Goal: Task Accomplishment & Management: Manage account settings

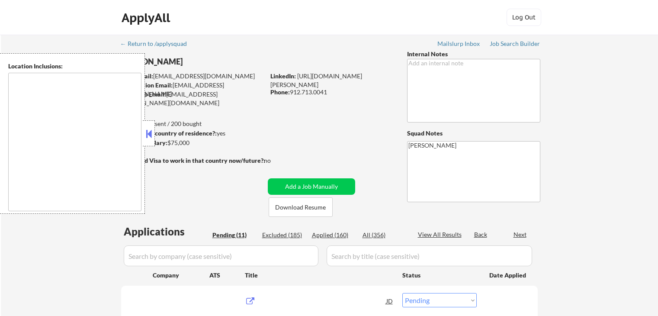
select select ""pending""
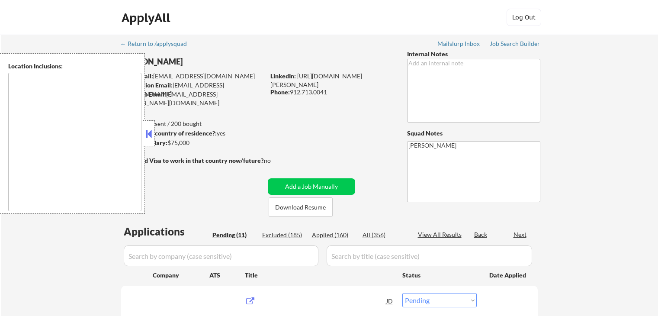
select select ""pending""
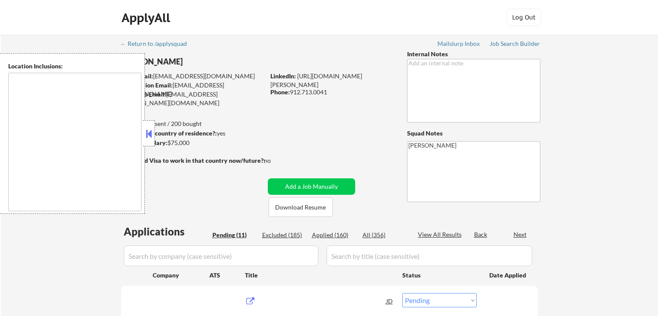
select select ""pending""
type textarea "[GEOGRAPHIC_DATA], [GEOGRAPHIC_DATA] [GEOGRAPHIC_DATA], [GEOGRAPHIC_DATA] [GEOG…"
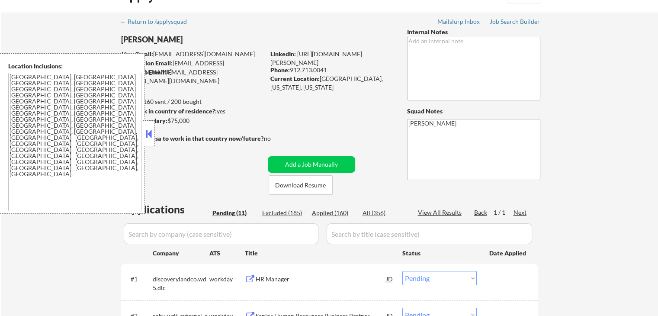
scroll to position [43, 0]
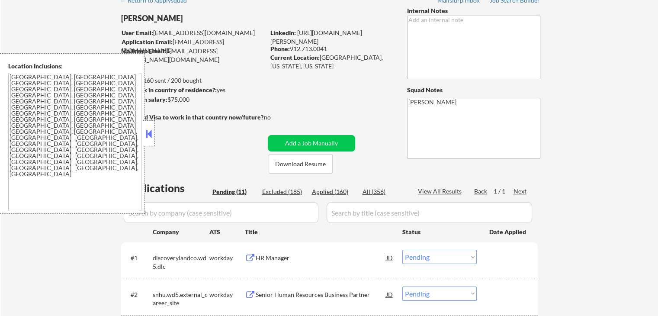
click at [148, 135] on button at bounding box center [149, 133] width 10 height 13
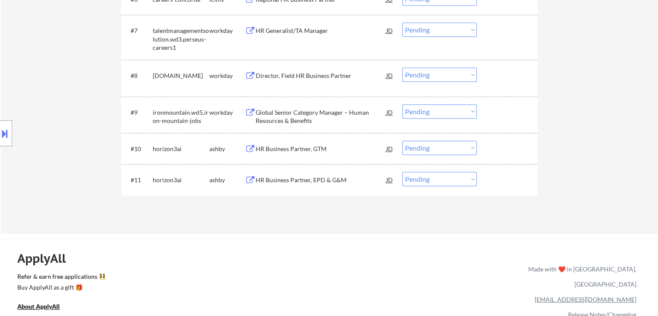
scroll to position [519, 0]
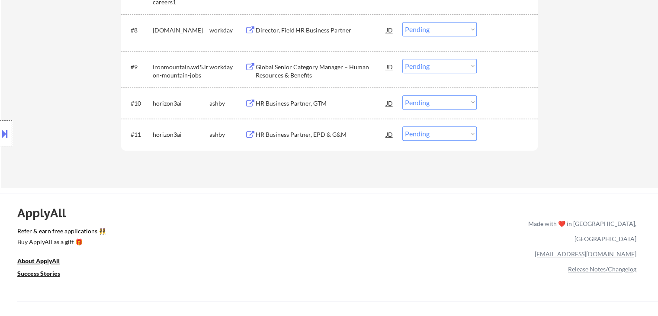
click at [295, 136] on div "HR Business Partner, EPD & G&M" at bounding box center [321, 134] width 131 height 9
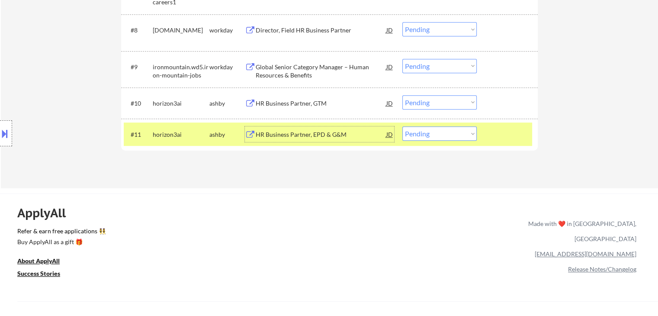
click at [428, 135] on select "Choose an option... Pending Applied Excluded (Questions) Excluded (Expired) Exc…" at bounding box center [440, 133] width 74 height 14
select select ""applied""
click at [403, 126] on select "Choose an option... Pending Applied Excluded (Questions) Excluded (Expired) Exc…" at bounding box center [440, 133] width 74 height 14
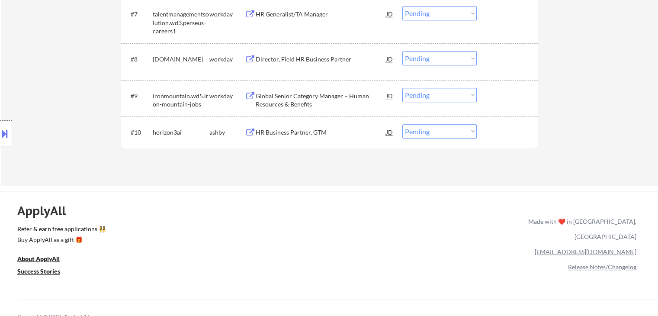
scroll to position [476, 0]
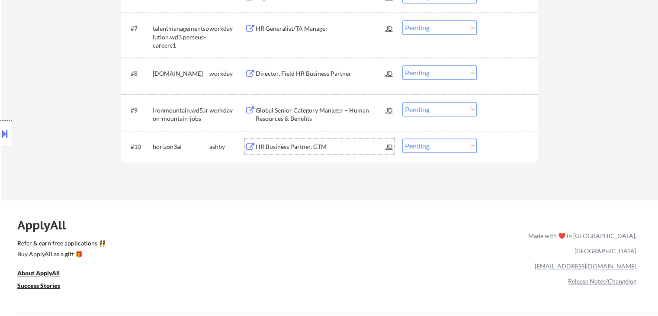
click at [286, 144] on div "HR Business Partner, GTM" at bounding box center [321, 146] width 131 height 9
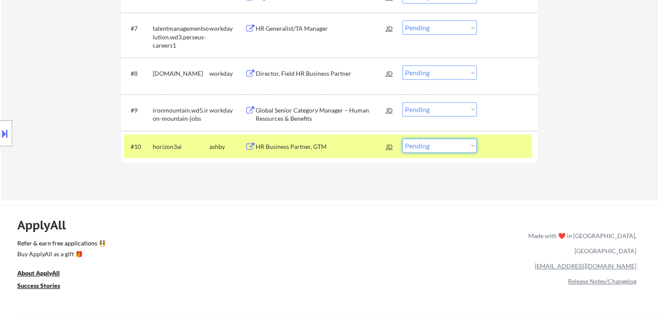
drag, startPoint x: 422, startPoint y: 144, endPoint x: 426, endPoint y: 151, distance: 8.8
click at [422, 144] on select "Choose an option... Pending Applied Excluded (Questions) Excluded (Expired) Exc…" at bounding box center [440, 146] width 74 height 14
select select ""applied""
click at [403, 139] on select "Choose an option... Pending Applied Excluded (Questions) Excluded (Expired) Exc…" at bounding box center [440, 146] width 74 height 14
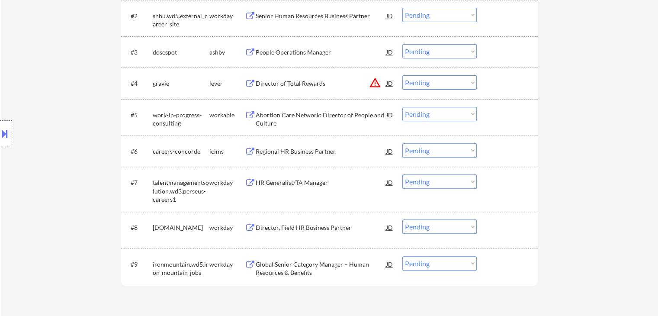
scroll to position [303, 0]
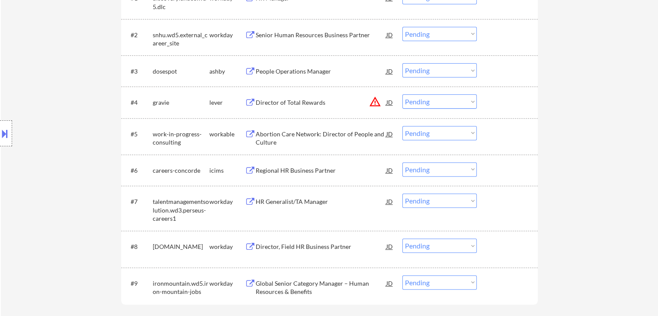
click at [293, 103] on div "Director of Total Rewards" at bounding box center [321, 102] width 131 height 9
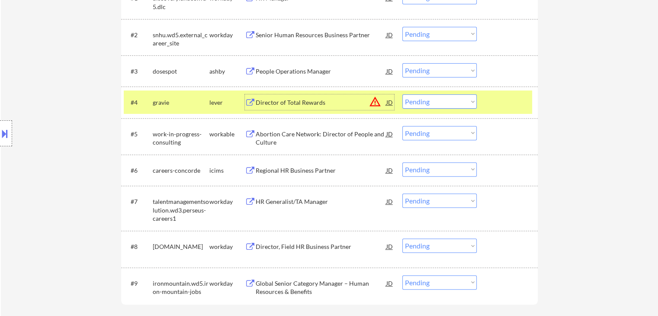
click at [274, 103] on div "Director of Total Rewards" at bounding box center [321, 102] width 131 height 9
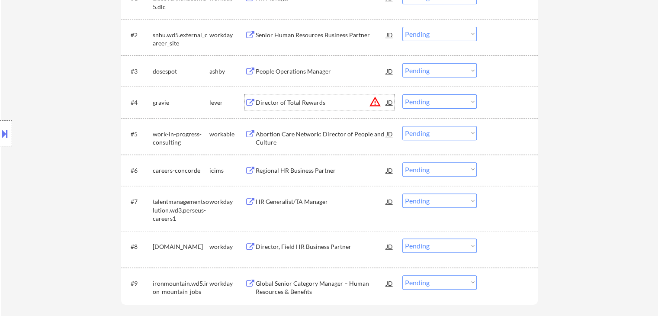
click at [418, 102] on select "Choose an option... Pending Applied Excluded (Questions) Excluded (Expired) Exc…" at bounding box center [440, 101] width 74 height 14
click at [403, 94] on select "Choose an option... Pending Applied Excluded (Questions) Excluded (Expired) Exc…" at bounding box center [440, 101] width 74 height 14
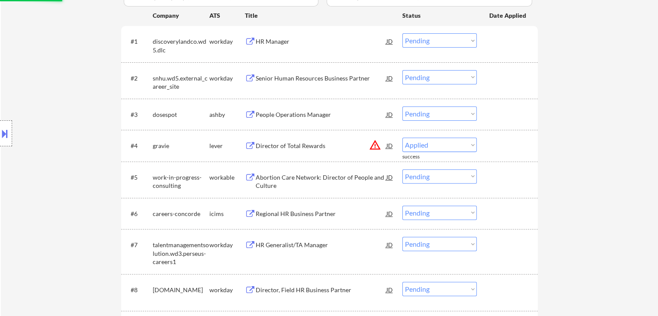
select select ""pending""
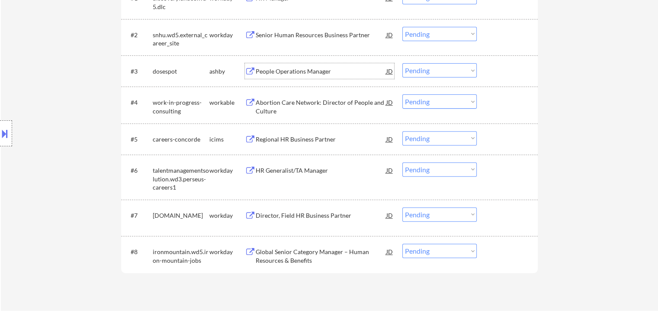
click at [315, 71] on div "People Operations Manager" at bounding box center [321, 71] width 131 height 9
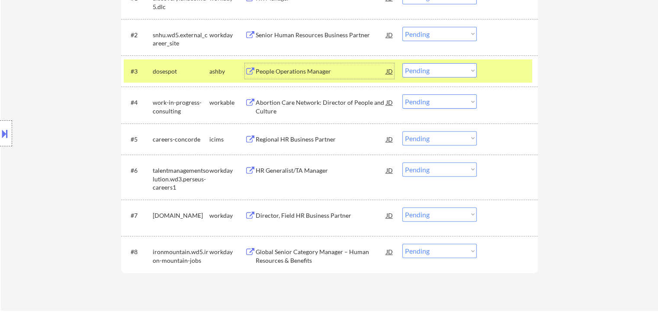
click at [437, 75] on select "Choose an option... Pending Applied Excluded (Questions) Excluded (Expired) Exc…" at bounding box center [440, 70] width 74 height 14
click at [403, 63] on select "Choose an option... Pending Applied Excluded (Questions) Excluded (Expired) Exc…" at bounding box center [440, 70] width 74 height 14
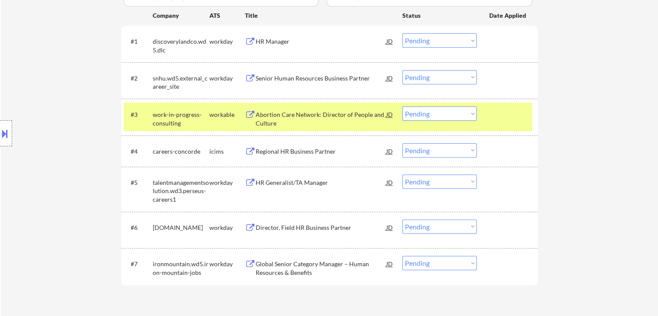
scroll to position [260, 0]
click at [280, 116] on div "Abortion Care Network: Director of People and Culture" at bounding box center [321, 118] width 131 height 17
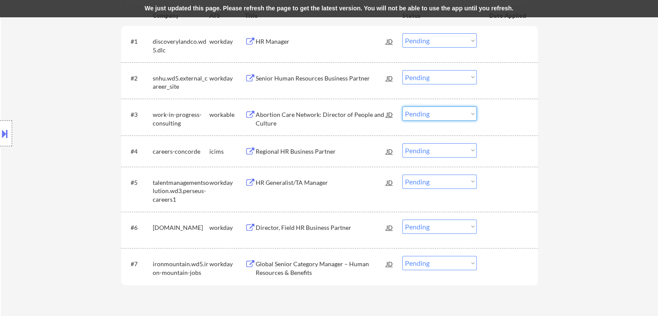
click at [434, 113] on select "Choose an option... Pending Applied Excluded (Questions) Excluded (Expired) Exc…" at bounding box center [440, 113] width 74 height 14
select select ""excluded""
click at [403, 106] on select "Choose an option... Pending Applied Excluded (Questions) Excluded (Expired) Exc…" at bounding box center [440, 113] width 74 height 14
click at [279, 40] on div "HR Manager" at bounding box center [321, 41] width 131 height 9
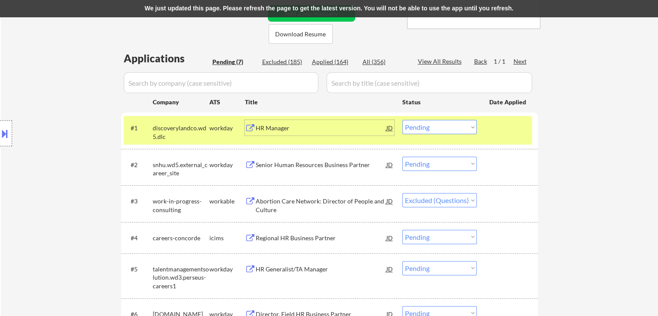
scroll to position [216, 0]
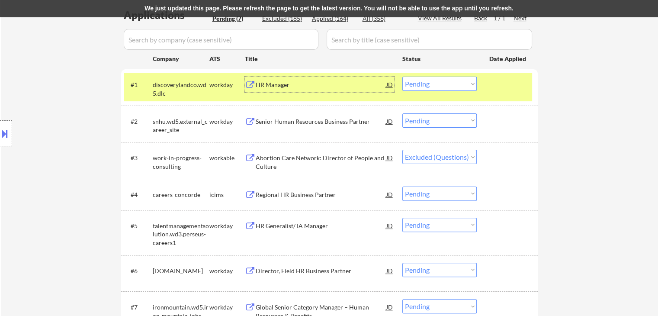
click at [428, 82] on select "Choose an option... Pending Applied Excluded (Questions) Excluded (Expired) Exc…" at bounding box center [440, 84] width 74 height 14
select select ""applied""
click at [403, 77] on select "Choose an option... Pending Applied Excluded (Questions) Excluded (Expired) Exc…" at bounding box center [440, 84] width 74 height 14
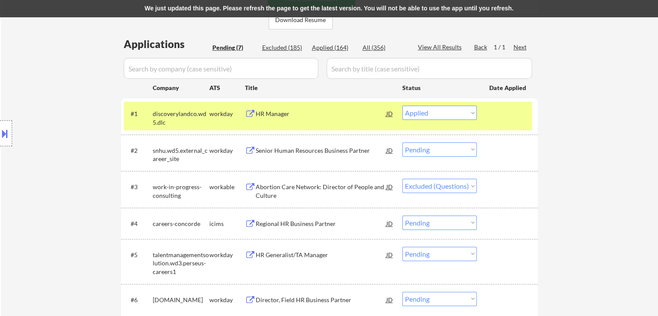
scroll to position [173, 0]
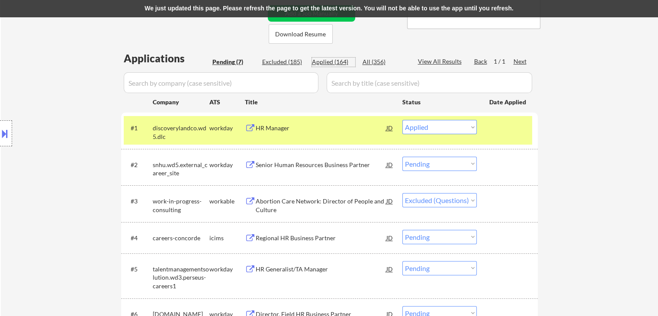
click at [327, 59] on div "Applied (164)" at bounding box center [333, 62] width 43 height 9
select select ""applied""
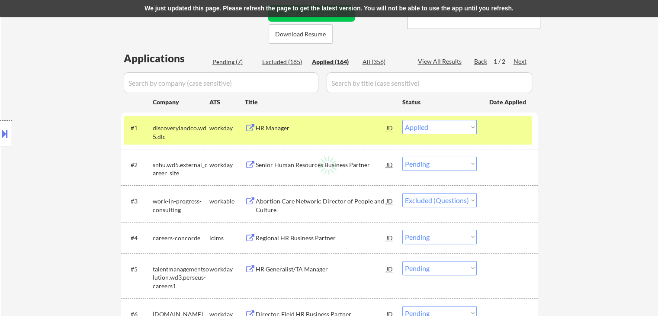
select select ""applied""
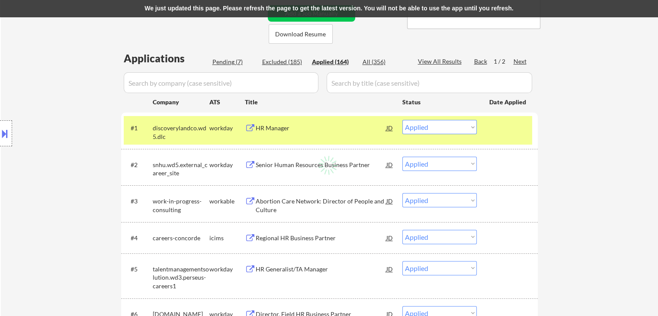
select select ""applied""
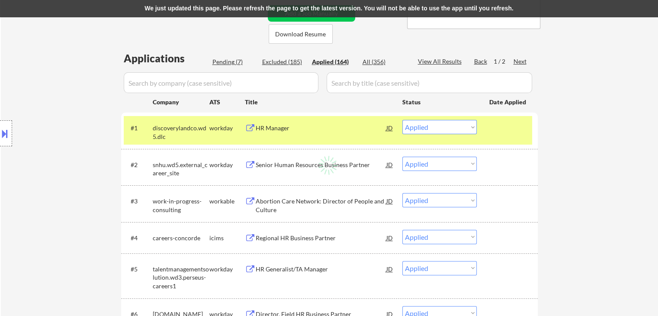
select select ""applied""
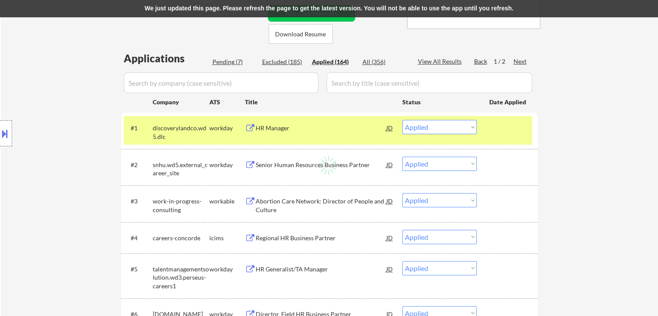
select select ""applied""
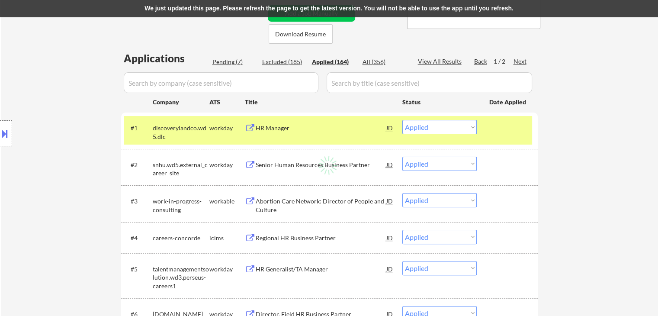
select select ""applied""
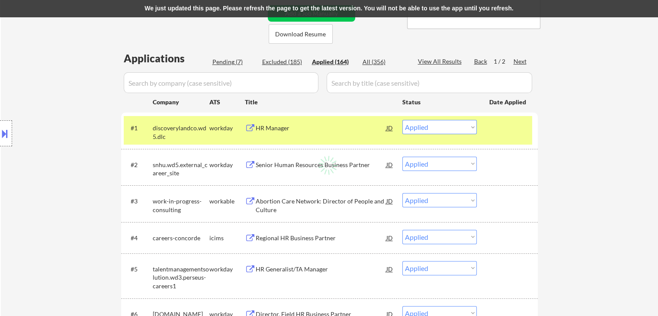
select select ""applied""
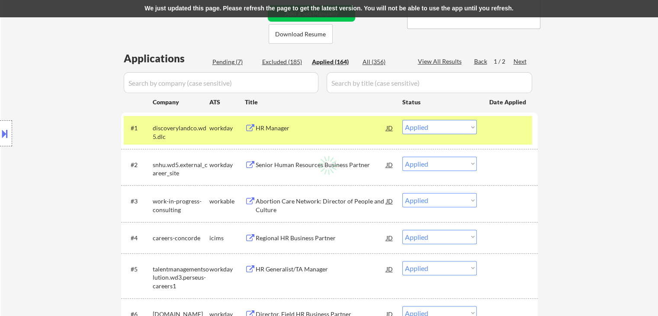
select select ""applied""
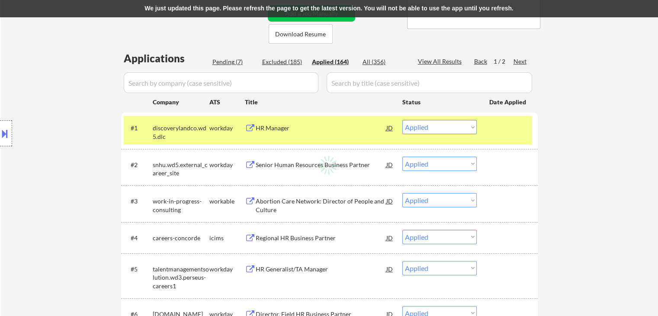
select select ""applied""
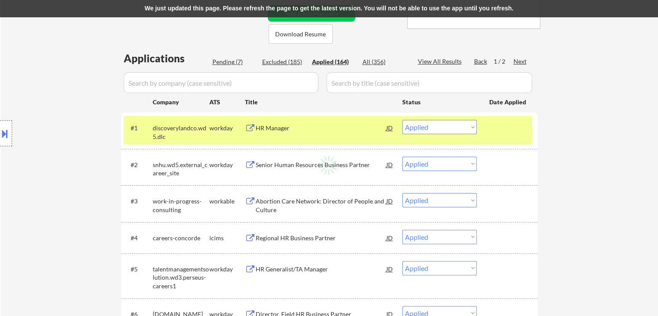
select select ""applied""
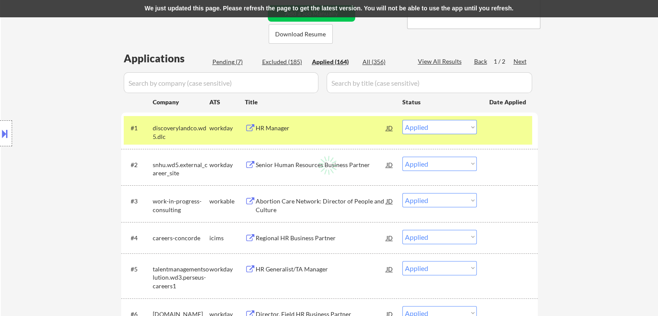
select select ""applied""
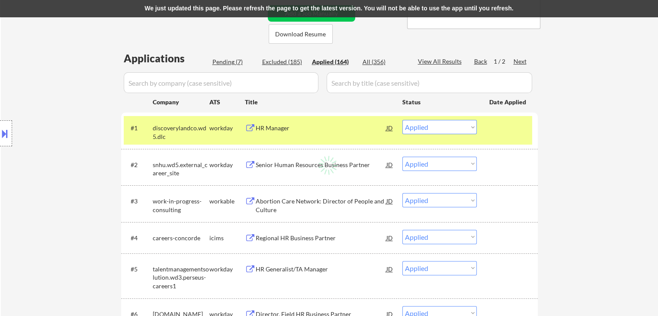
select select ""applied""
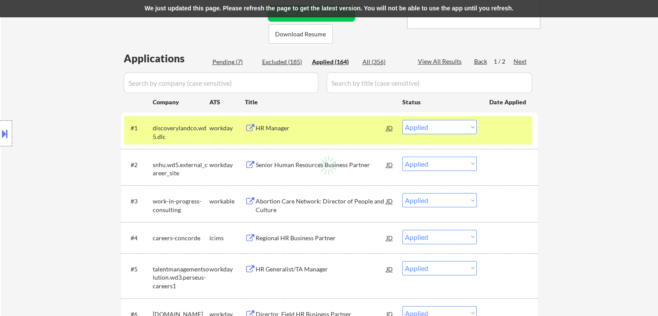
select select ""applied""
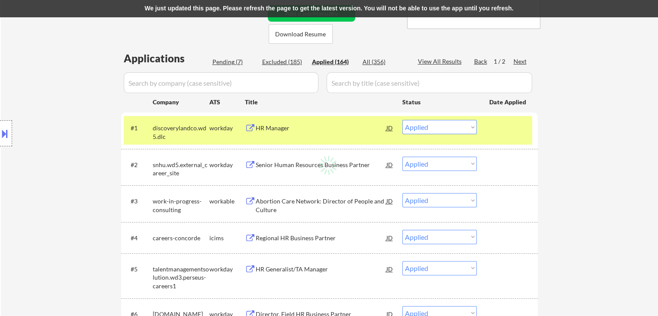
select select ""applied""
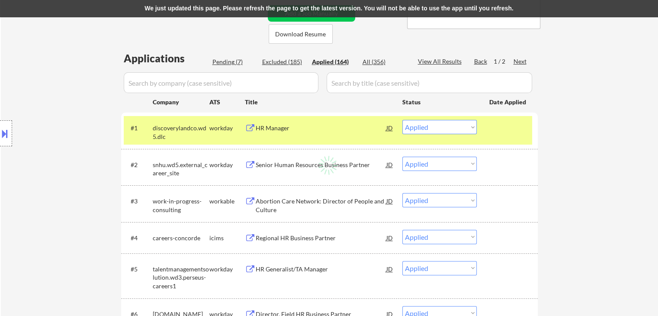
select select ""applied""
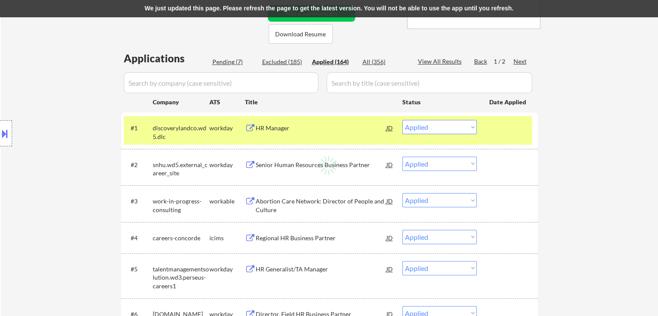
select select ""applied""
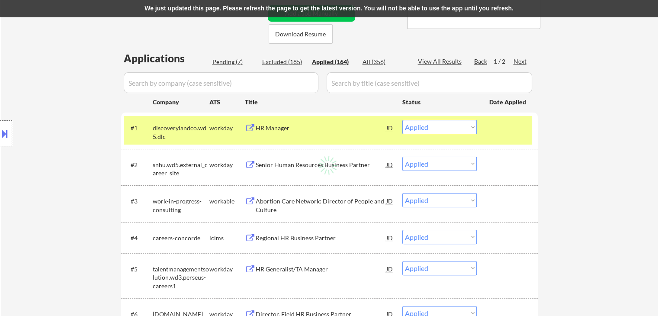
select select ""applied""
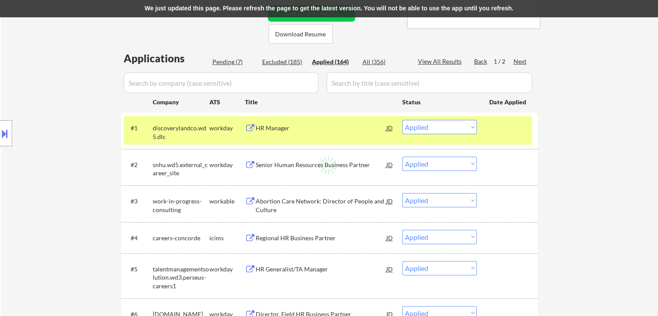
select select ""applied""
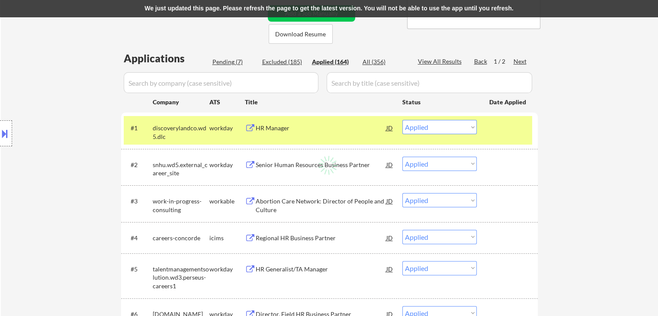
select select ""applied""
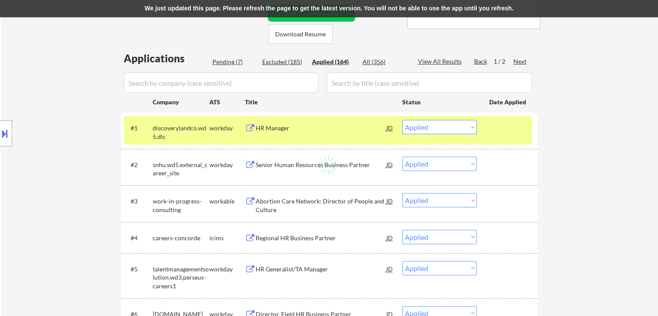
select select ""applied""
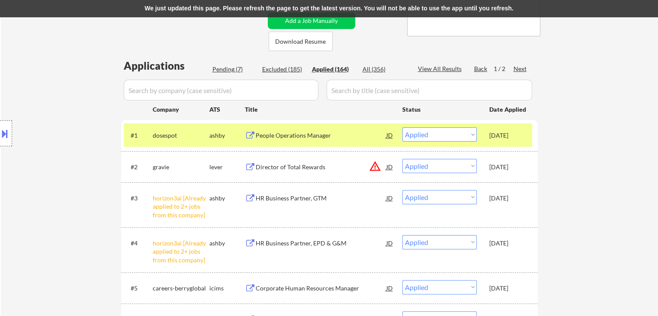
scroll to position [130, 0]
